Goal: Task Accomplishment & Management: Manage account settings

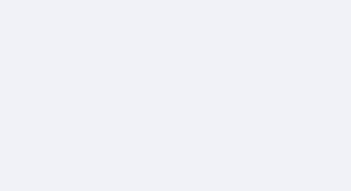
click at [7, 22] on body at bounding box center [175, 95] width 351 height 191
click at [79, 60] on body at bounding box center [175, 95] width 351 height 191
